Goal: Task Accomplishment & Management: Manage account settings

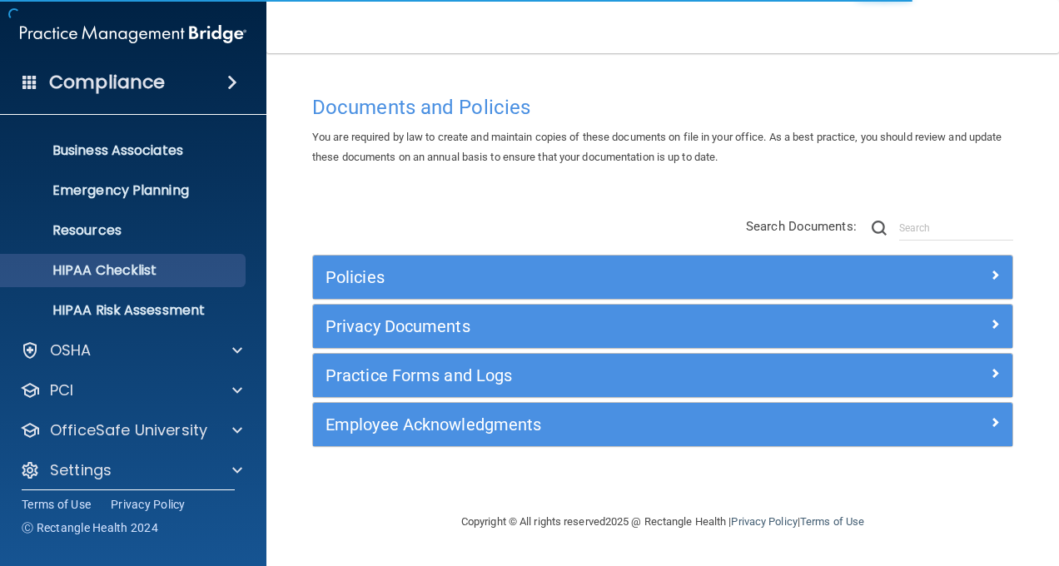
scroll to position [124, 0]
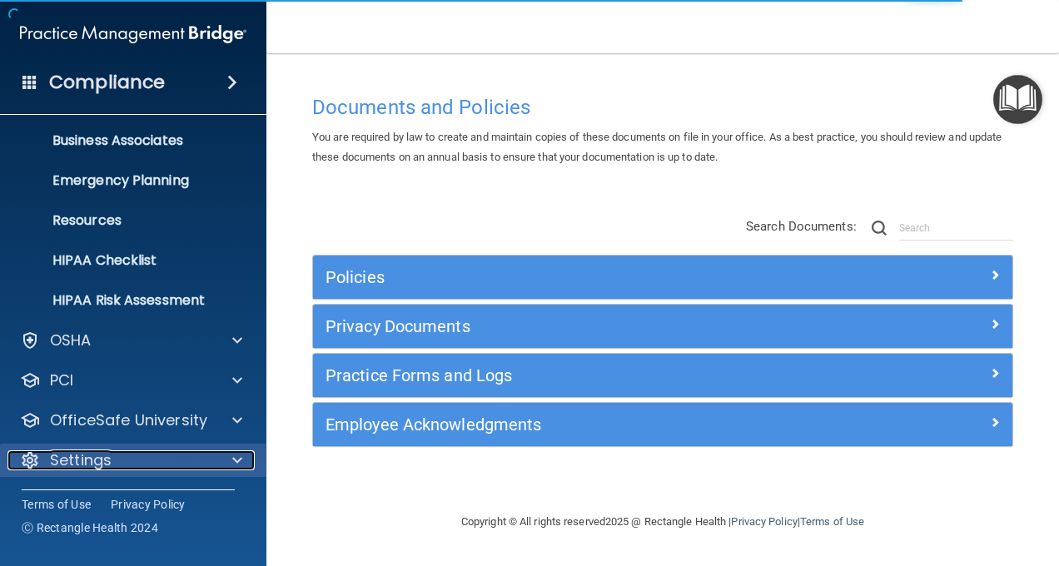
click at [82, 455] on p "Settings" at bounding box center [81, 460] width 62 height 20
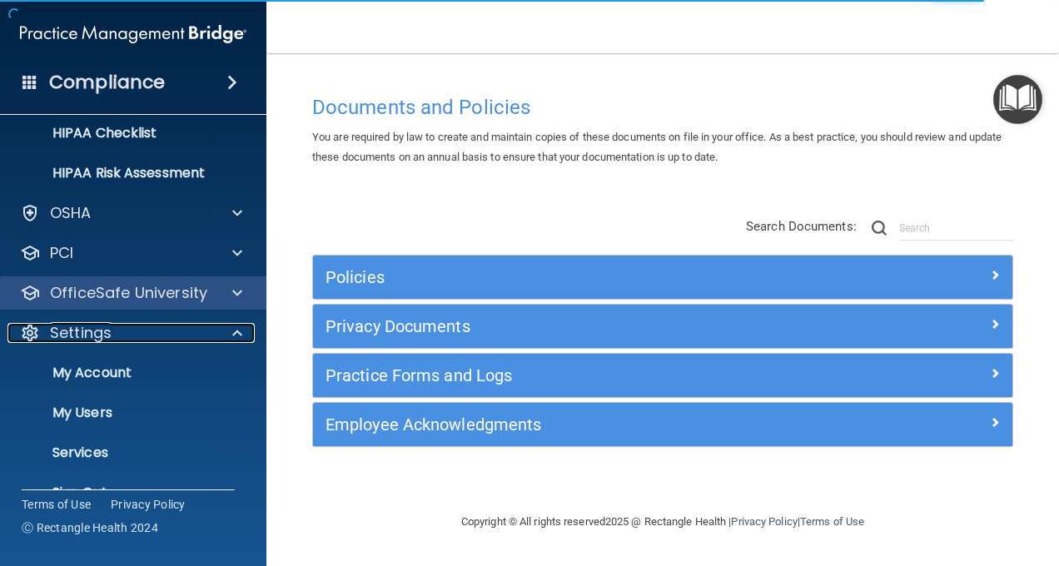
scroll to position [284, 0]
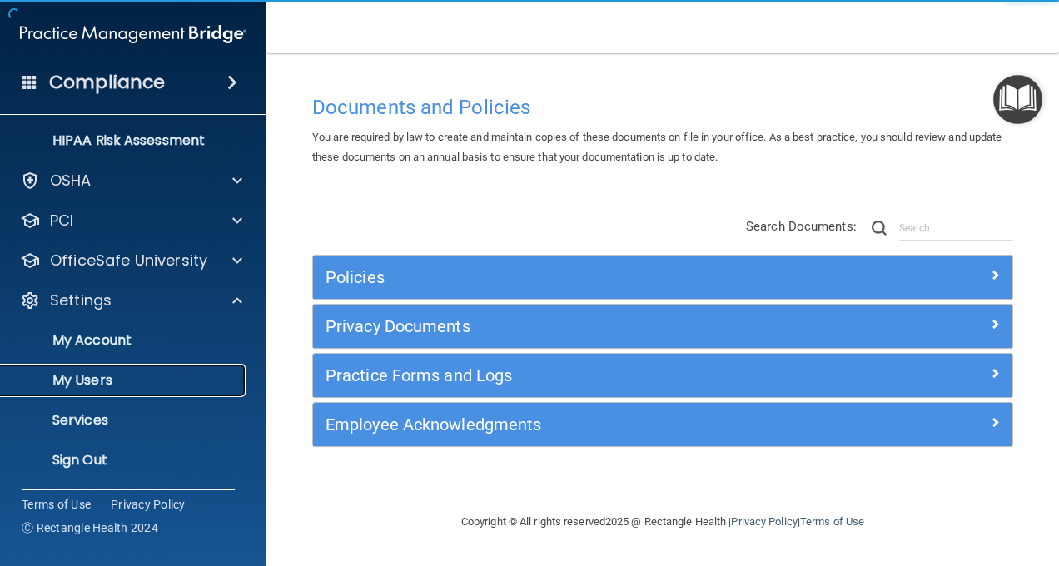
click at [86, 372] on p "My Users" at bounding box center [124, 380] width 227 height 17
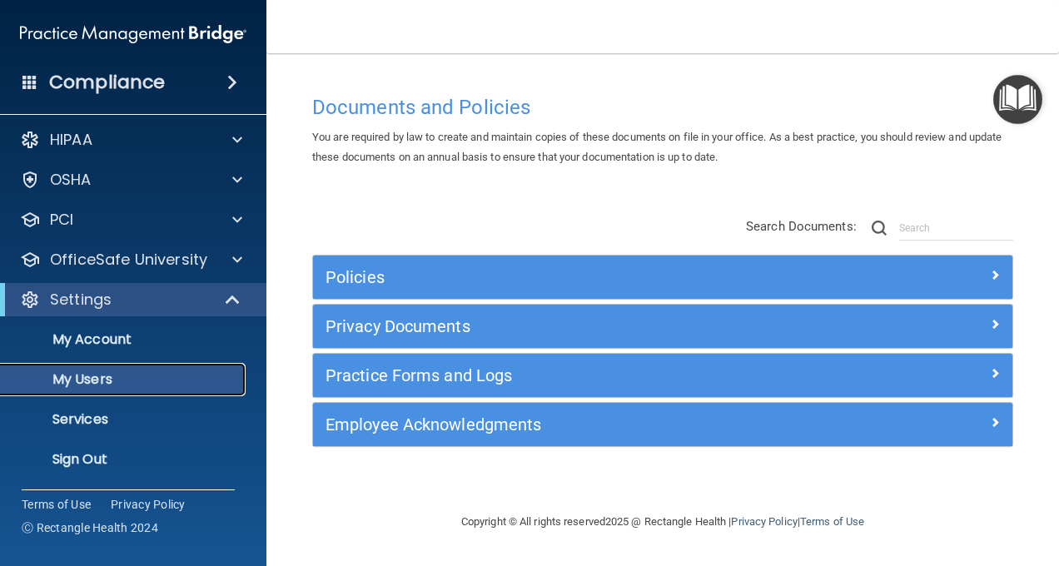
scroll to position [5, 0]
select select "20"
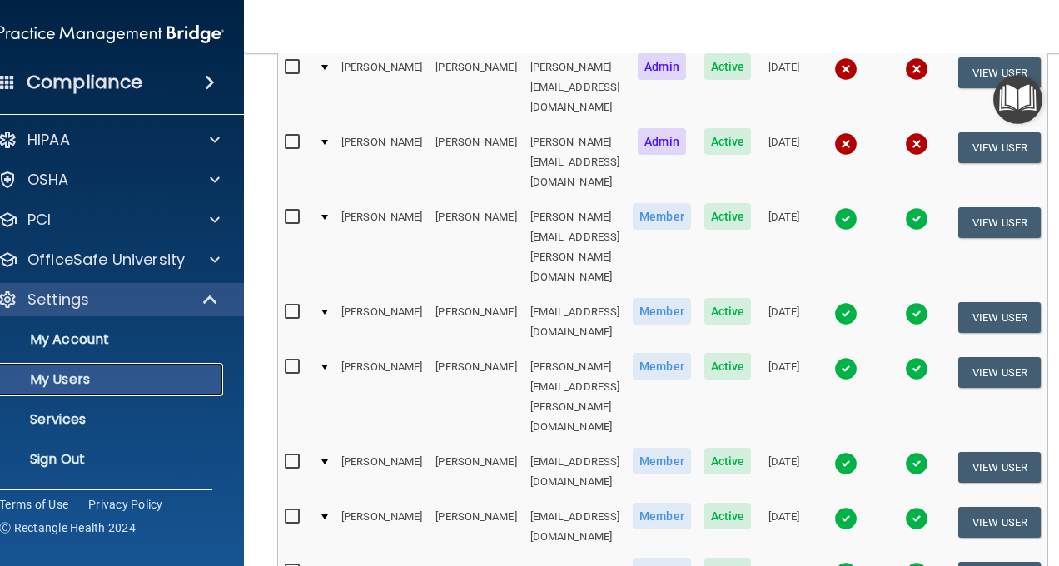
scroll to position [775, 0]
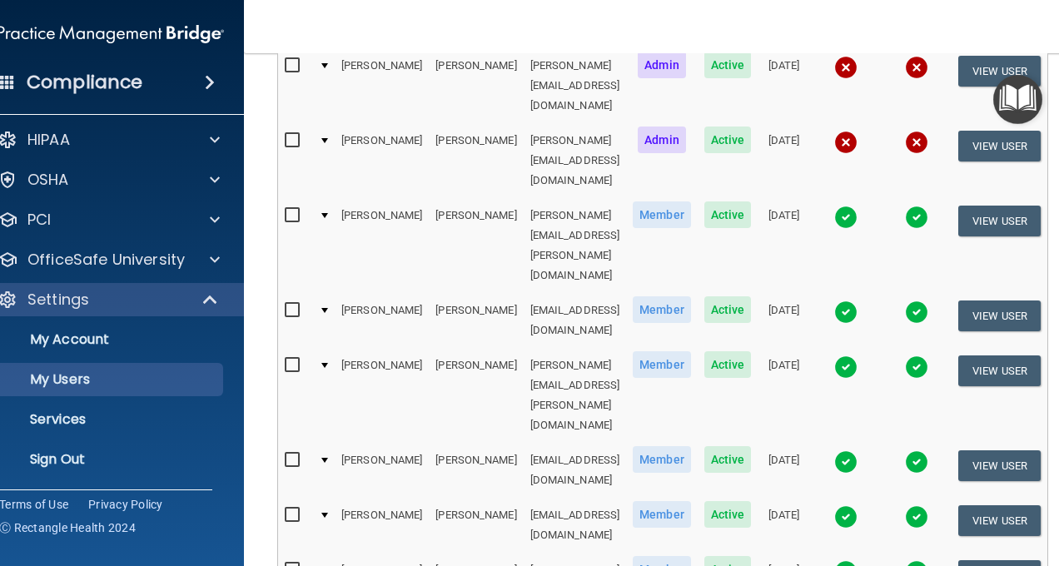
select select "20"
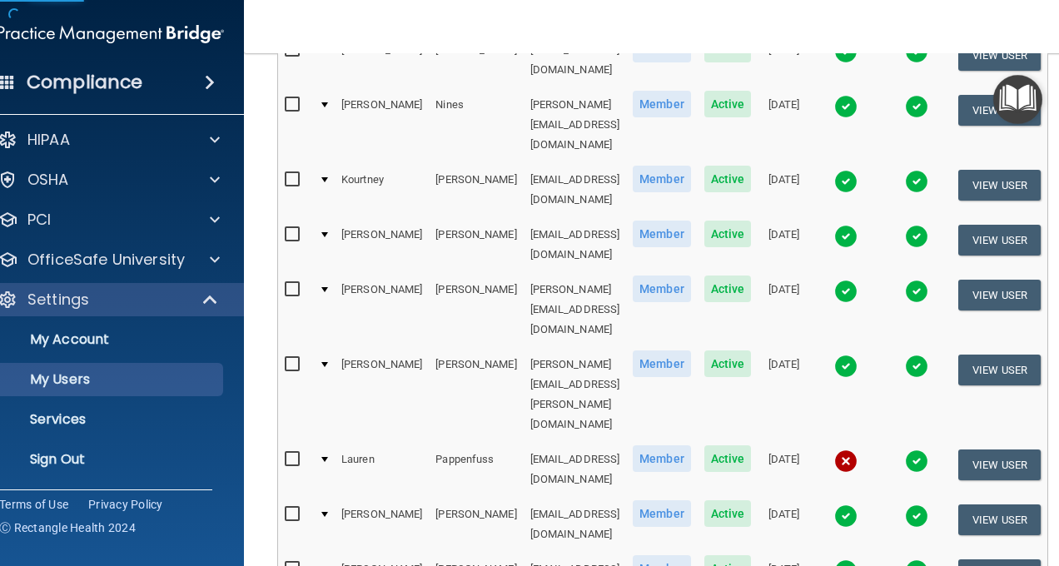
scroll to position [830, 0]
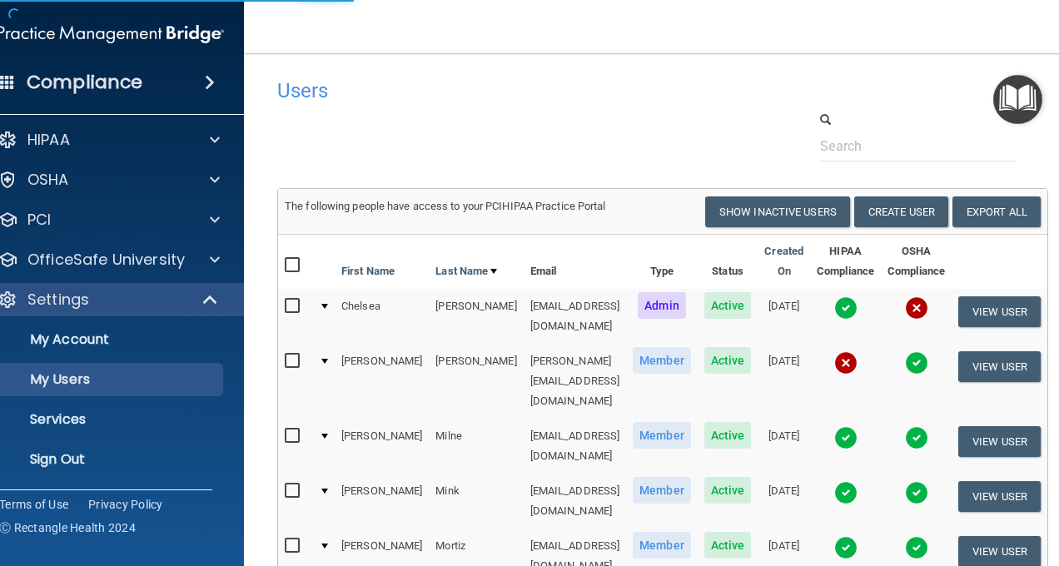
select select "20"
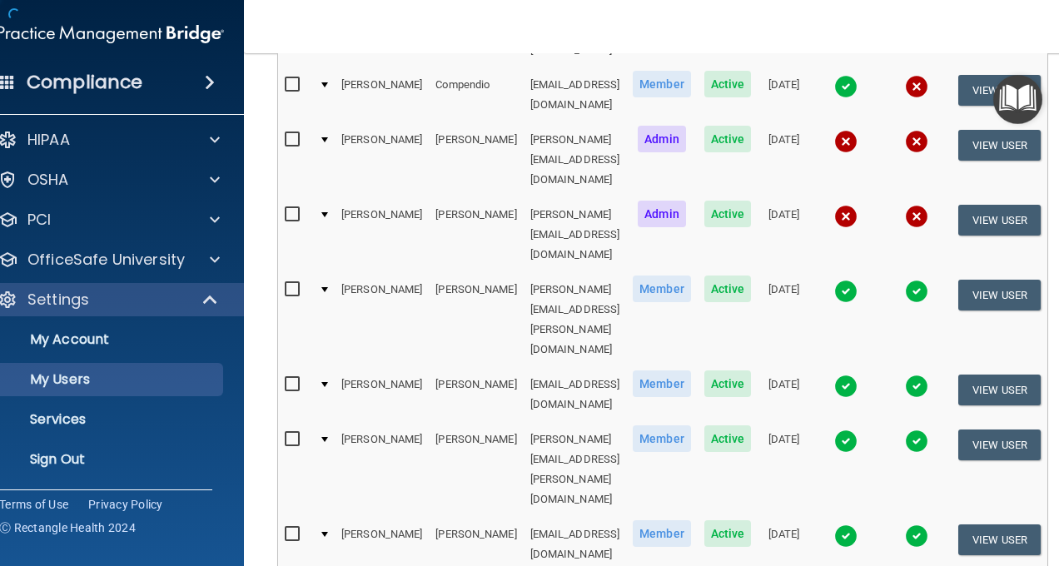
scroll to position [821, 0]
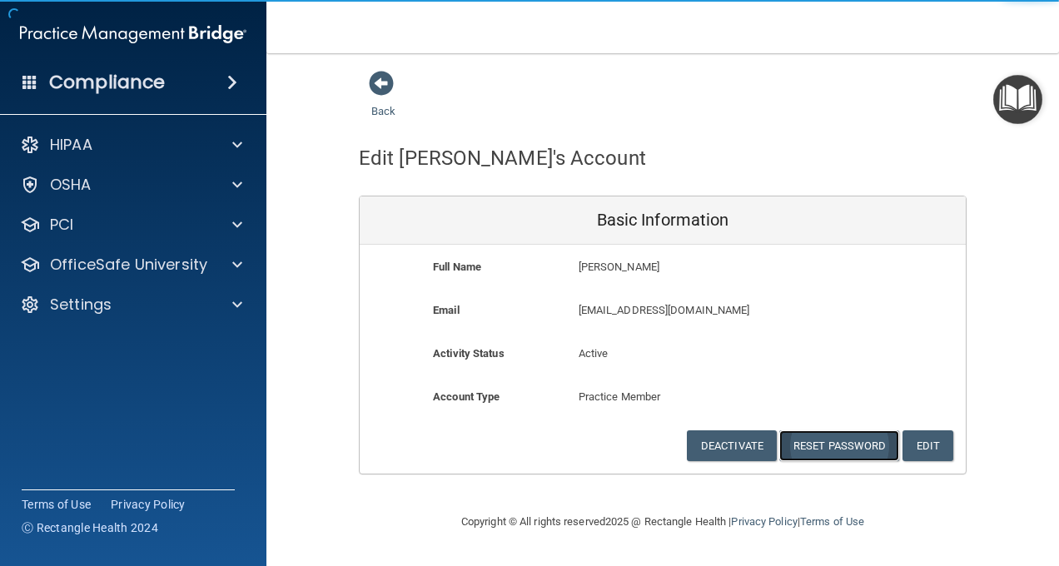
click at [837, 443] on button "Reset Password" at bounding box center [839, 445] width 120 height 31
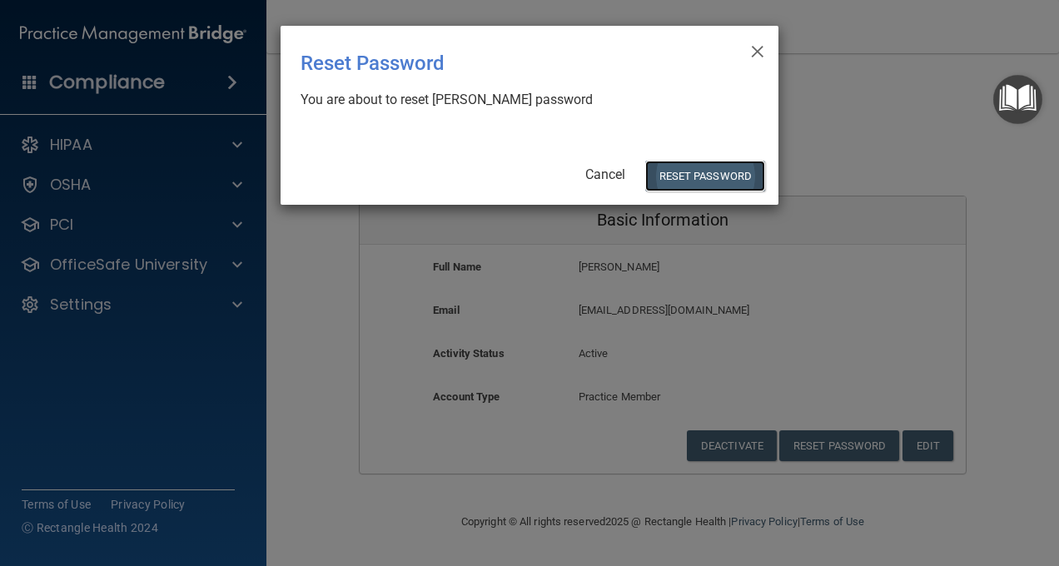
click at [718, 181] on button "Reset Password" at bounding box center [705, 176] width 120 height 31
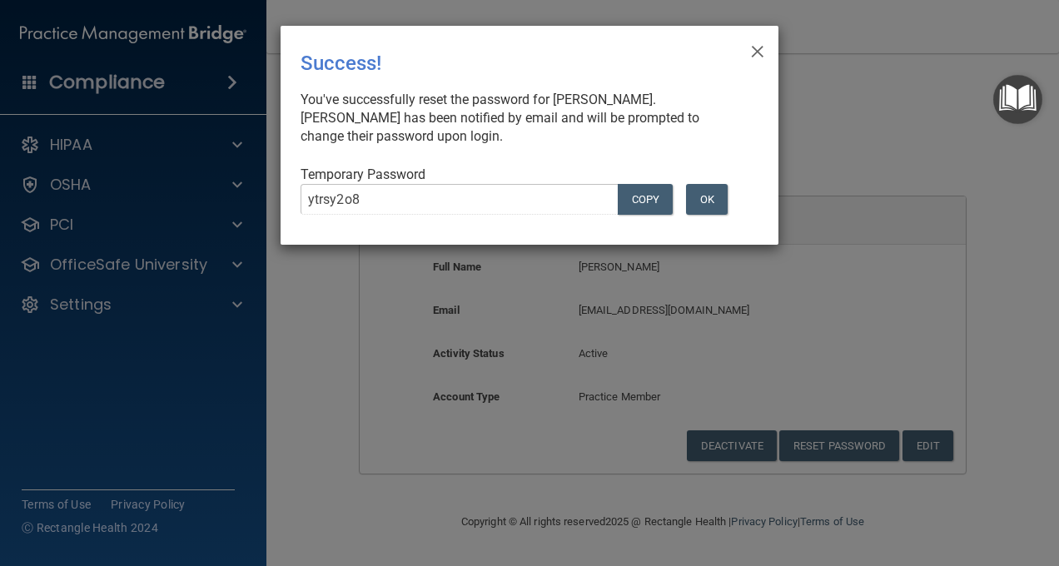
click at [465, 182] on div "Temporary Password ytrsy2o8 COPY OK" at bounding box center [523, 197] width 445 height 62
click at [756, 52] on span "×" at bounding box center [757, 48] width 15 height 33
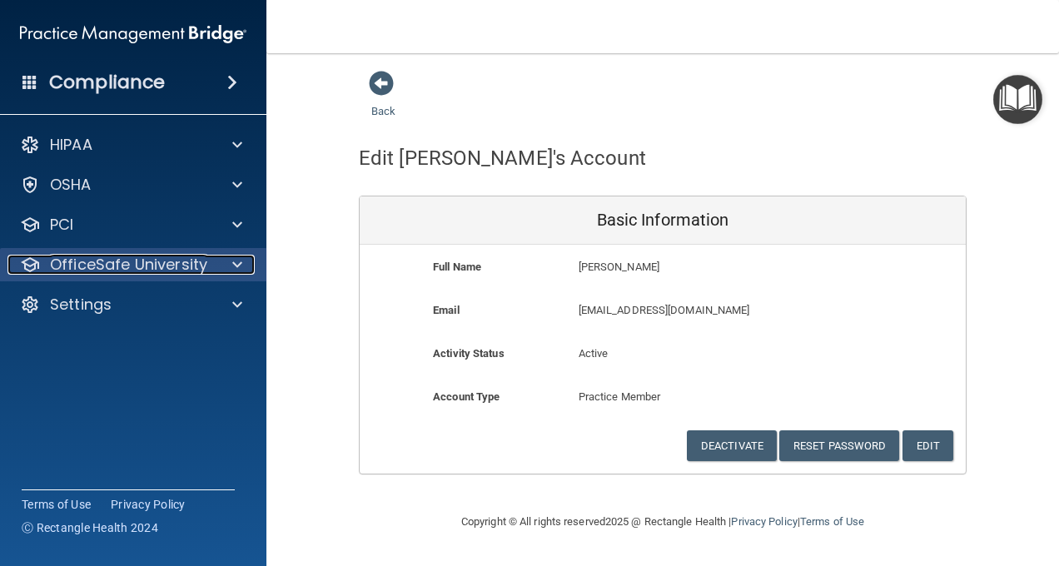
click at [69, 268] on p "OfficeSafe University" at bounding box center [128, 265] width 157 height 20
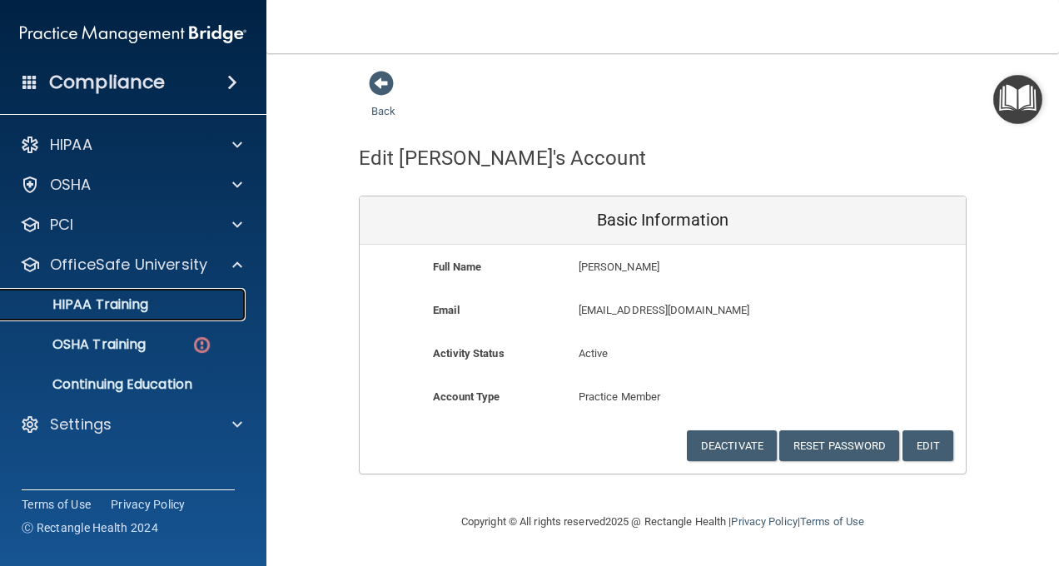
click at [77, 309] on p "HIPAA Training" at bounding box center [79, 304] width 137 height 17
